Goal: Obtain resource: Obtain resource

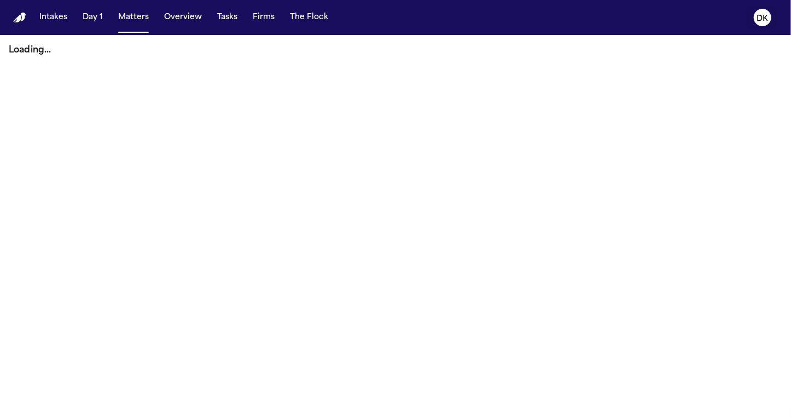
click at [771, 18] on button "DK" at bounding box center [762, 17] width 31 height 24
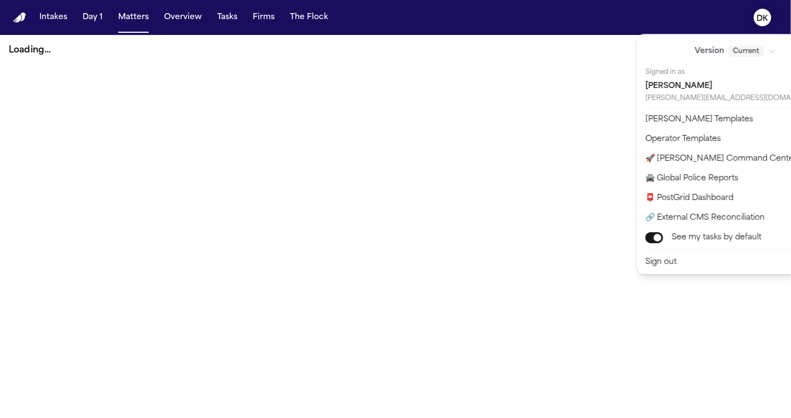
click at [771, 18] on button "DK" at bounding box center [762, 17] width 31 height 24
click at [248, 13] on button "Firms" at bounding box center [263, 18] width 31 height 20
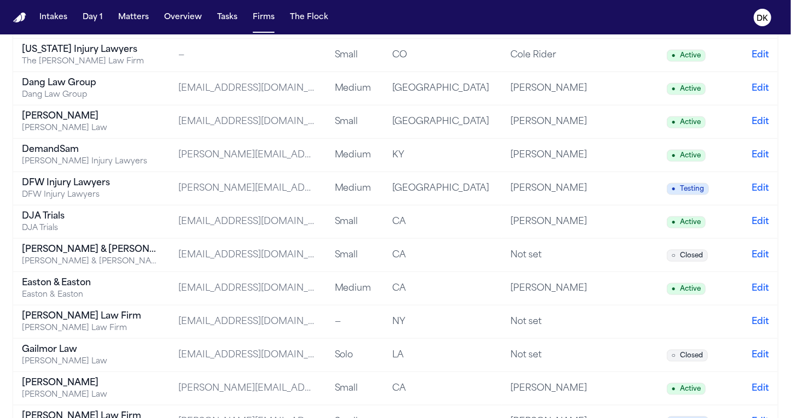
scroll to position [531, 0]
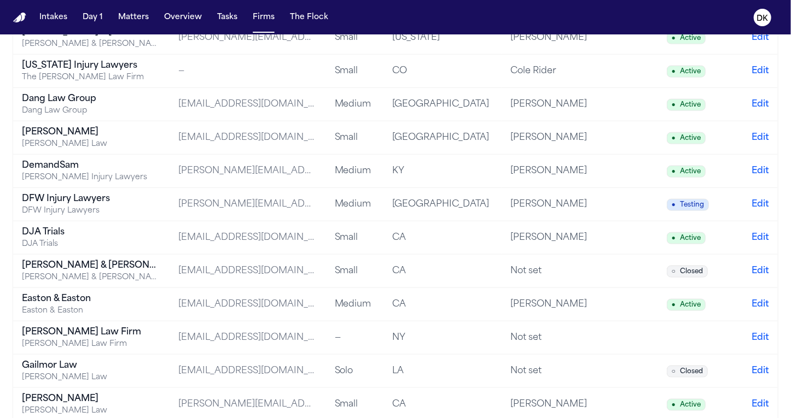
click at [142, 308] on div "Easton & Easton" at bounding box center [90, 311] width 137 height 11
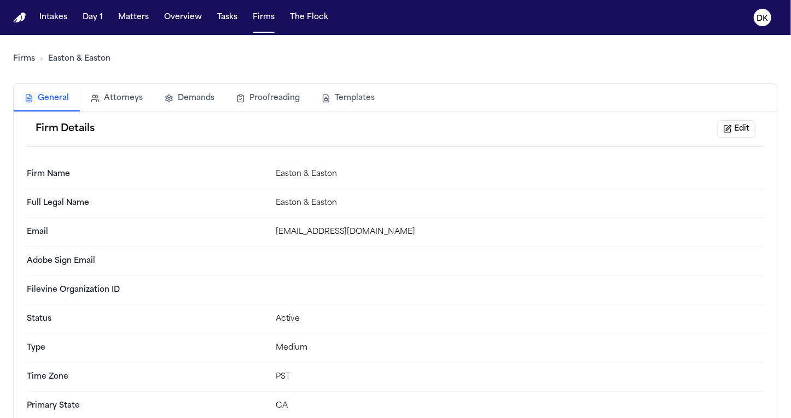
click at [354, 92] on button "Templates" at bounding box center [348, 98] width 75 height 24
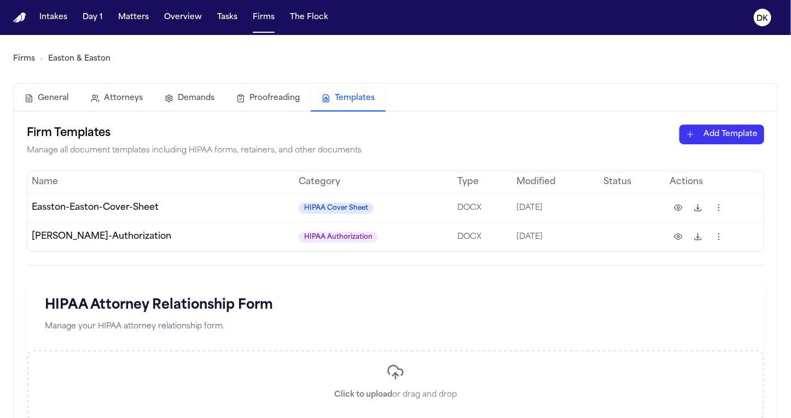
click at [679, 209] on button at bounding box center [678, 208] width 18 height 18
